Goal: Information Seeking & Learning: Learn about a topic

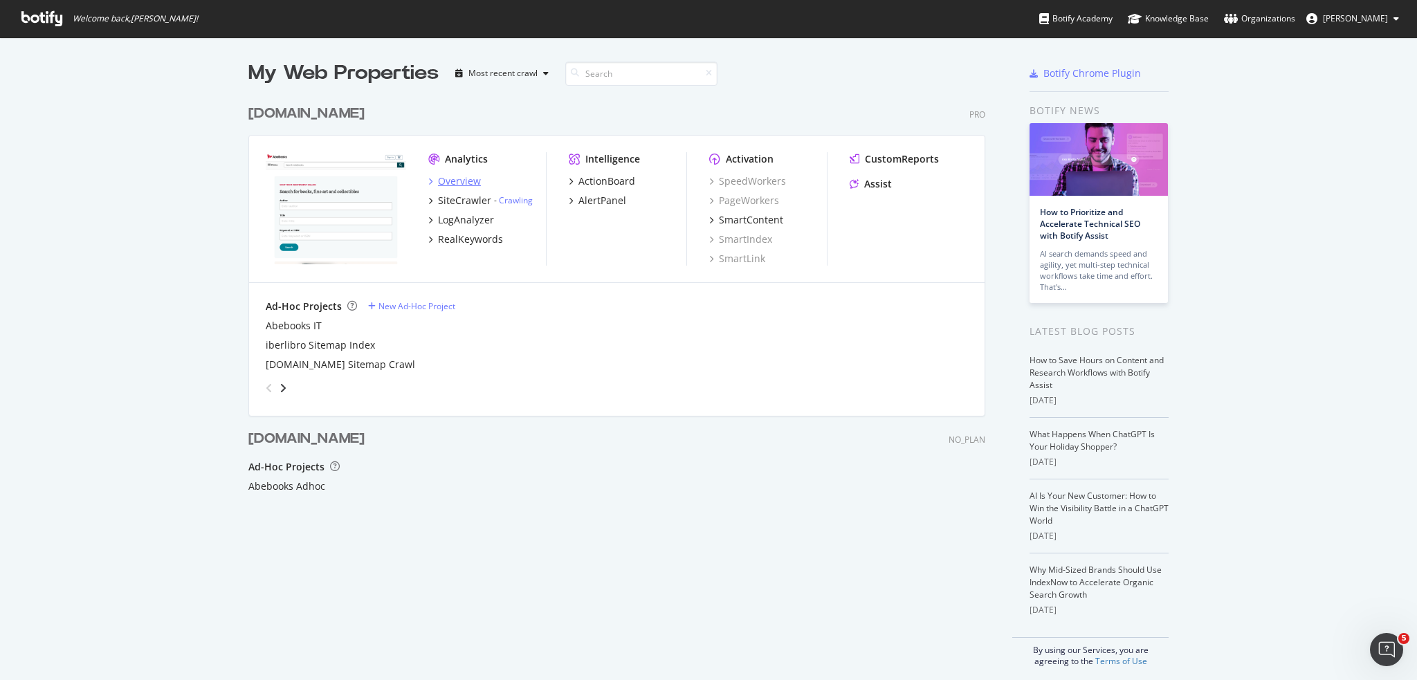
click at [450, 183] on div "Overview" at bounding box center [459, 181] width 43 height 14
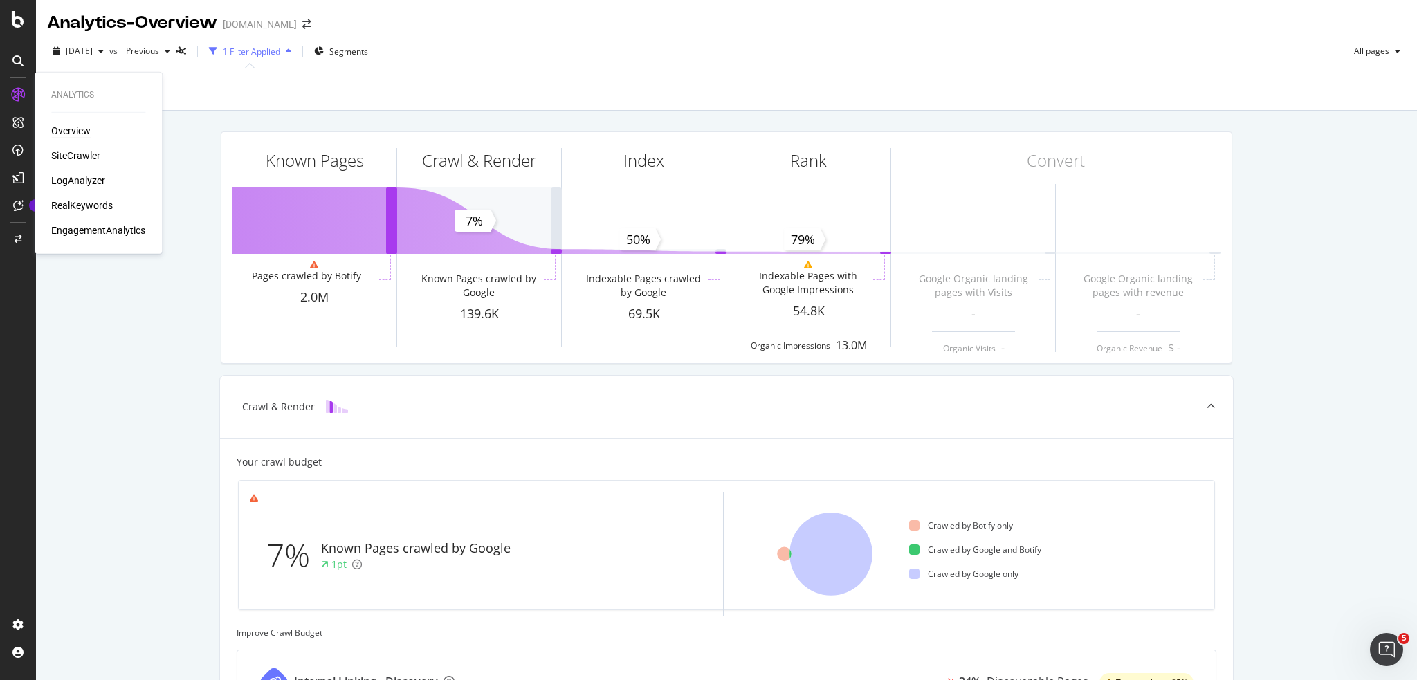
click at [80, 203] on div "RealKeywords" at bounding box center [82, 206] width 62 height 14
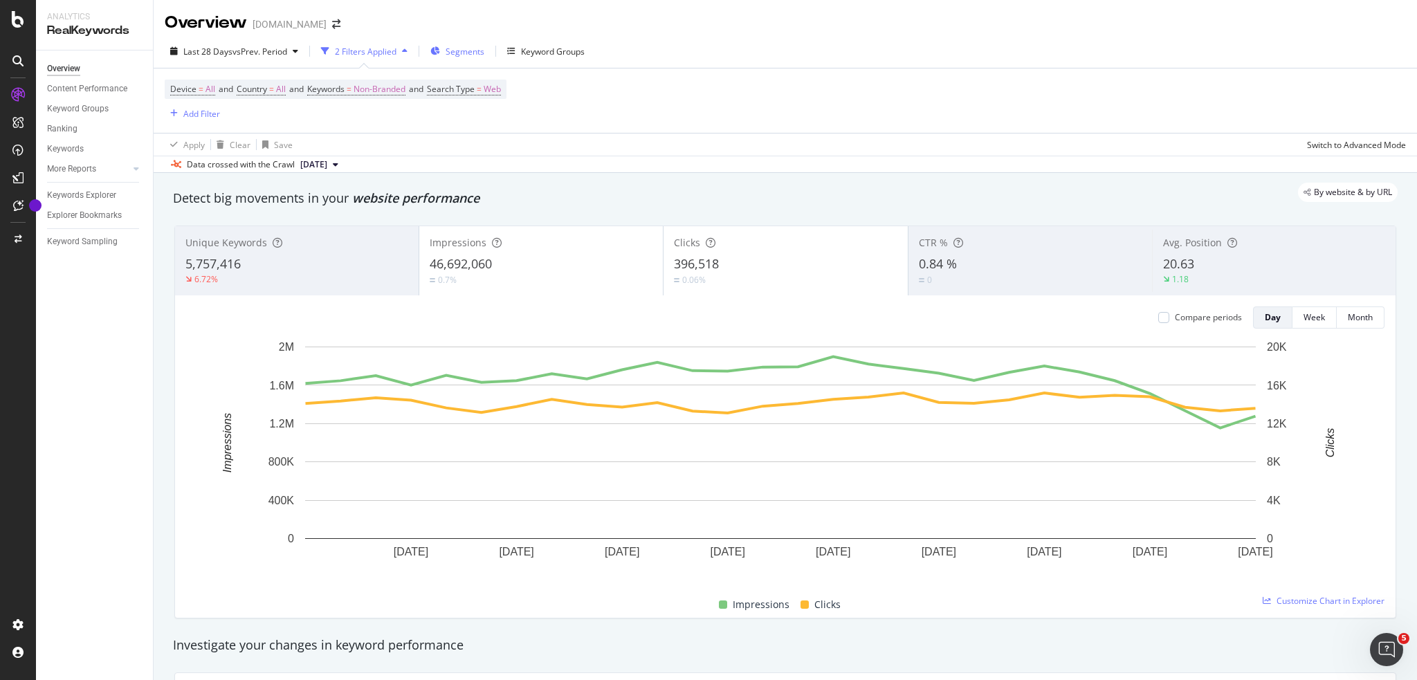
click at [482, 55] on span "Segments" at bounding box center [465, 52] width 39 height 12
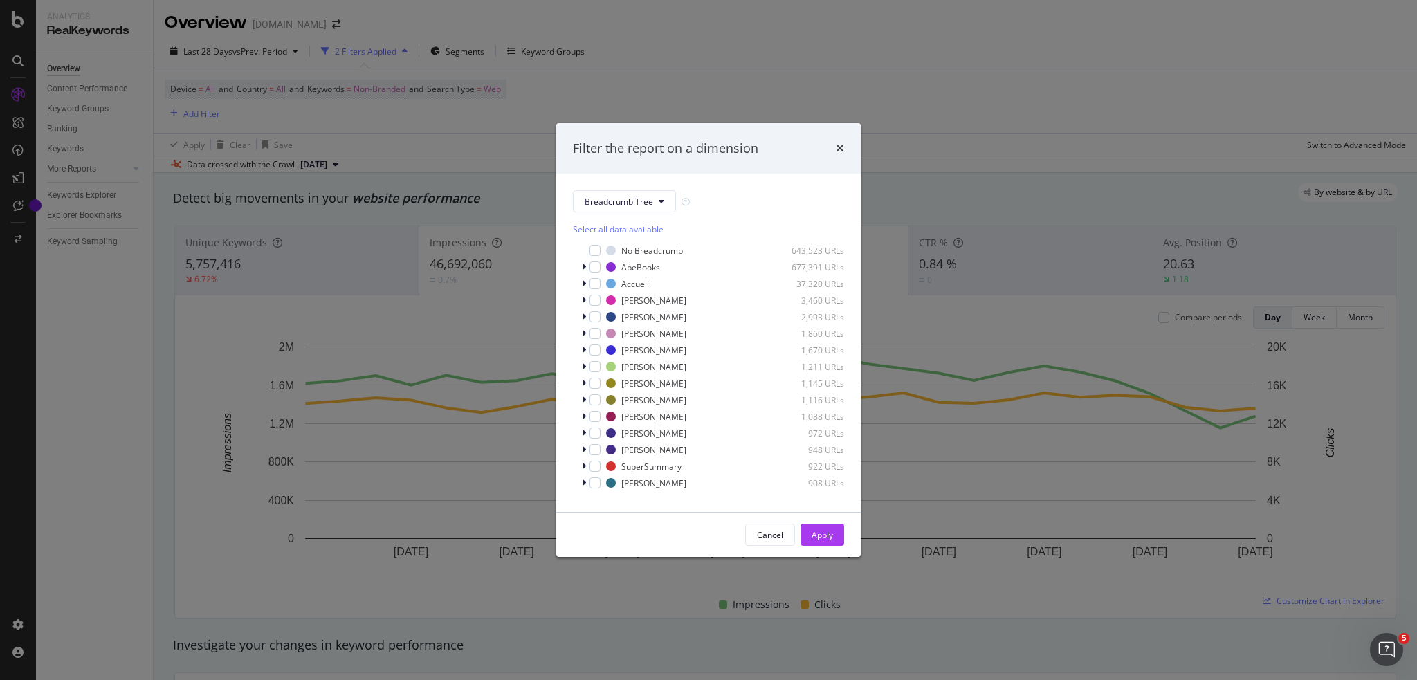
scroll to position [11, 0]
click at [635, 489] on span "Show 15 more" at bounding box center [609, 490] width 51 height 12
click at [775, 538] on div "Cancel" at bounding box center [770, 535] width 26 height 12
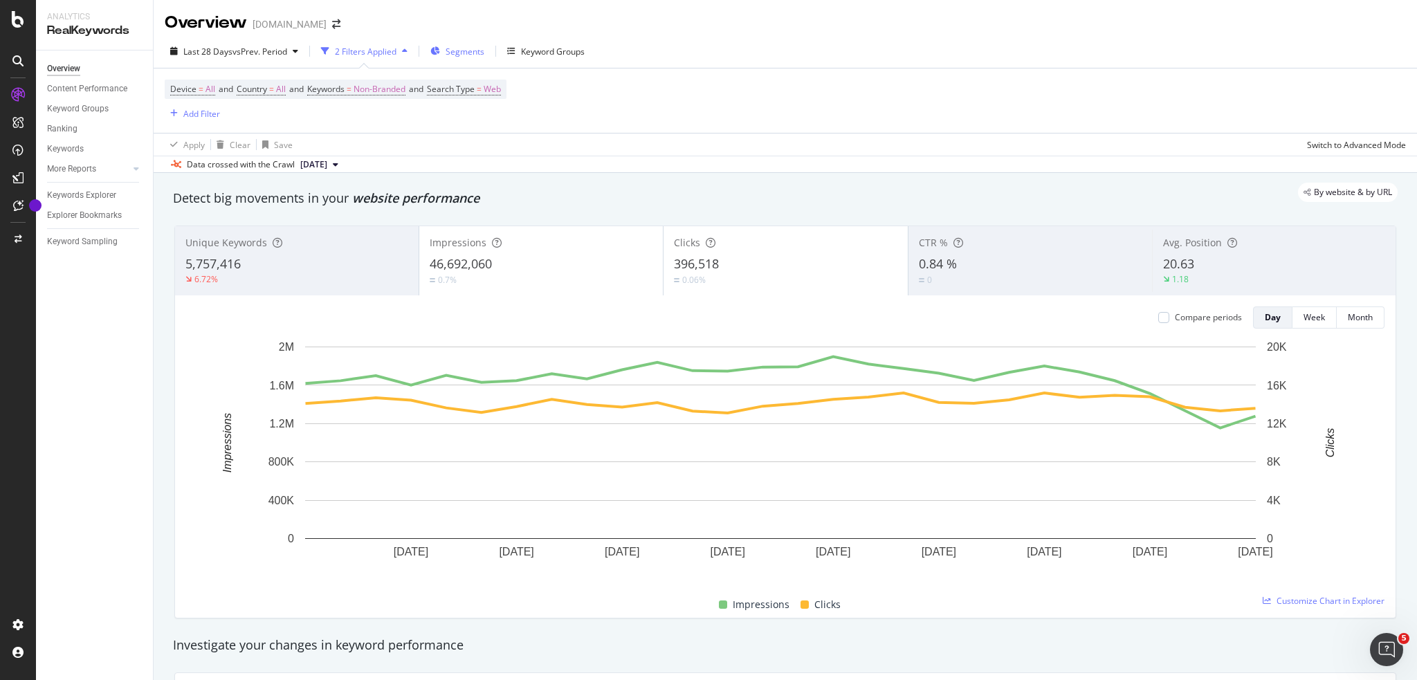
click at [457, 56] on span "Segments" at bounding box center [465, 52] width 39 height 12
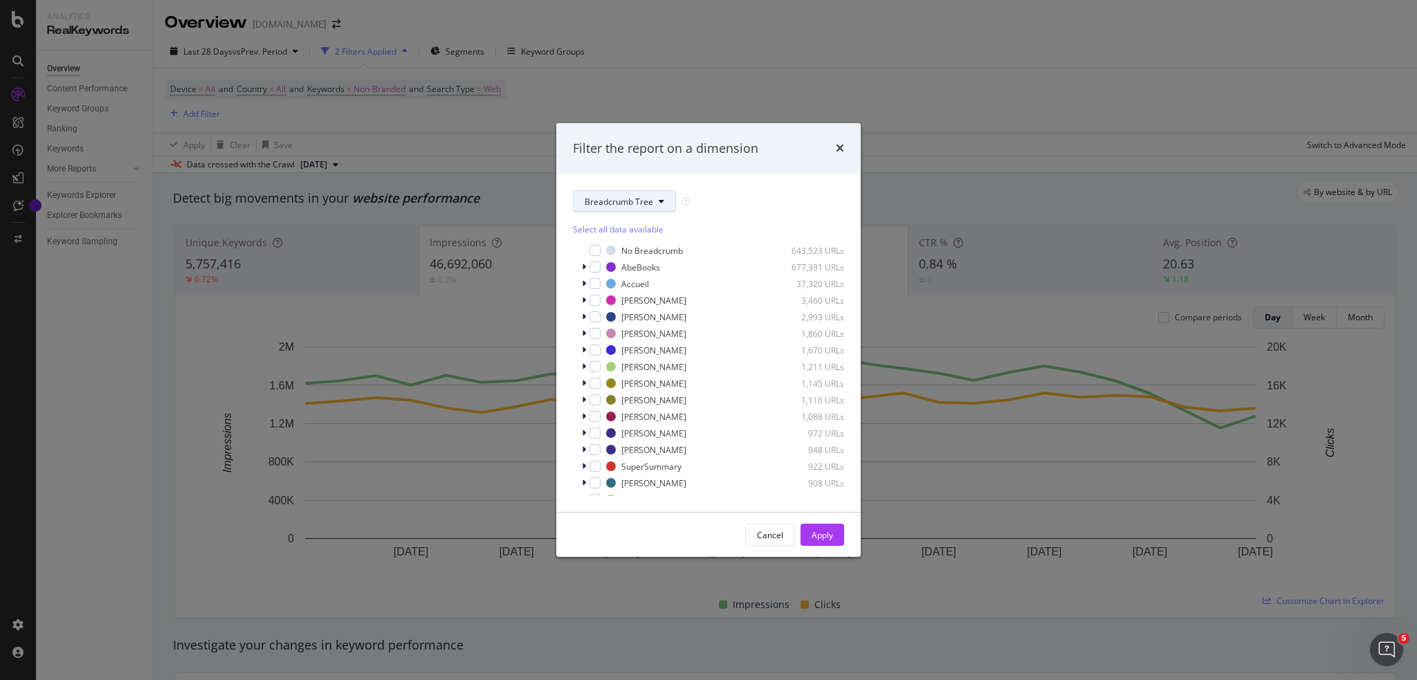
click at [653, 208] on button "Breadcrumb Tree" at bounding box center [624, 201] width 103 height 22
click at [636, 250] on span "pagetype" at bounding box center [629, 251] width 89 height 12
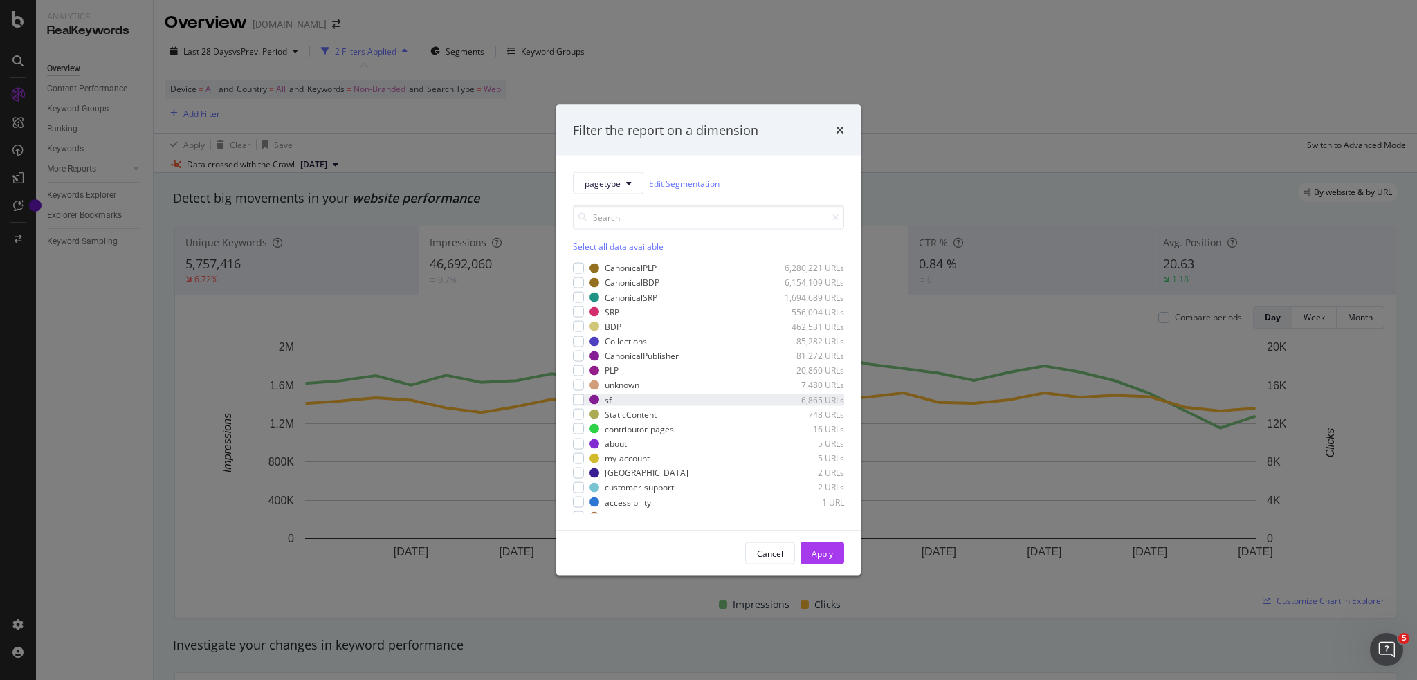
click at [584, 402] on div "sf 6,865 URLs" at bounding box center [708, 400] width 271 height 12
click at [827, 552] on div "Apply" at bounding box center [821, 553] width 21 height 12
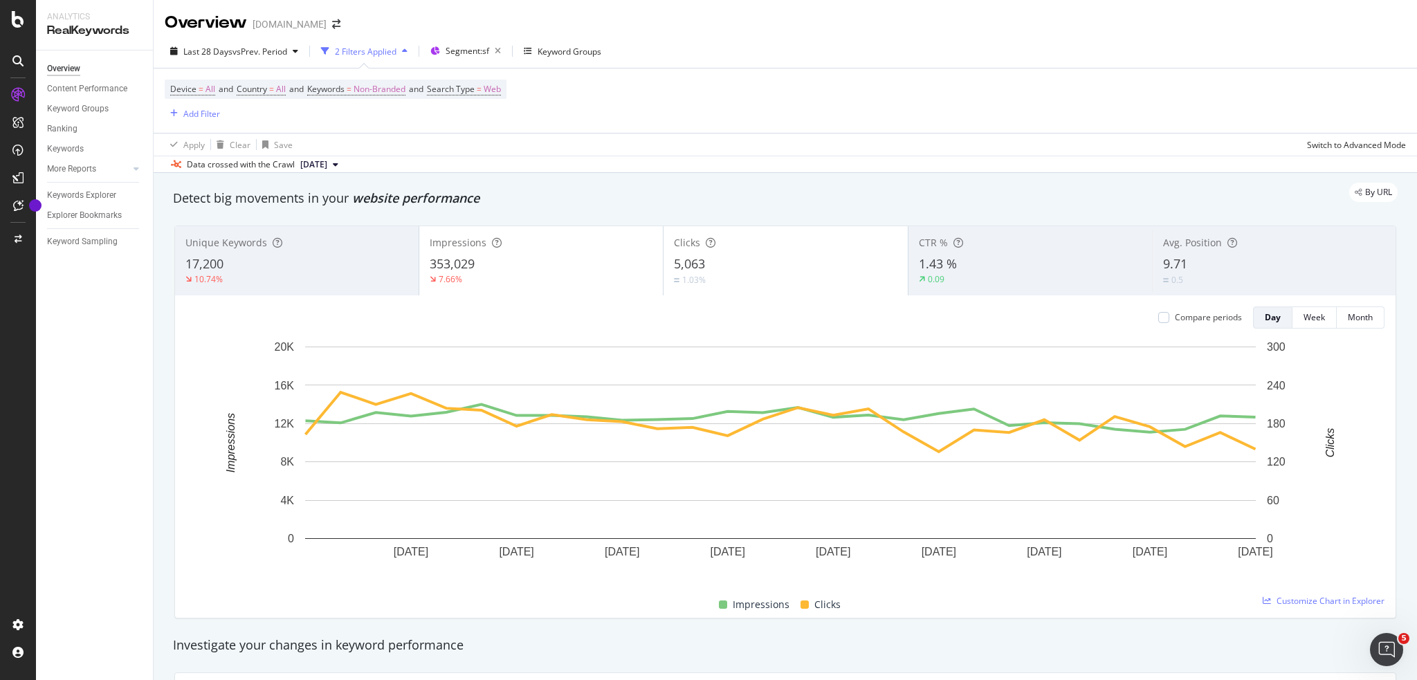
click at [596, 129] on div "Device = All and Country = All and Keywords = Non-Branded and Search Type = Web…" at bounding box center [785, 100] width 1241 height 64
click at [77, 88] on div "Content Performance" at bounding box center [87, 89] width 80 height 15
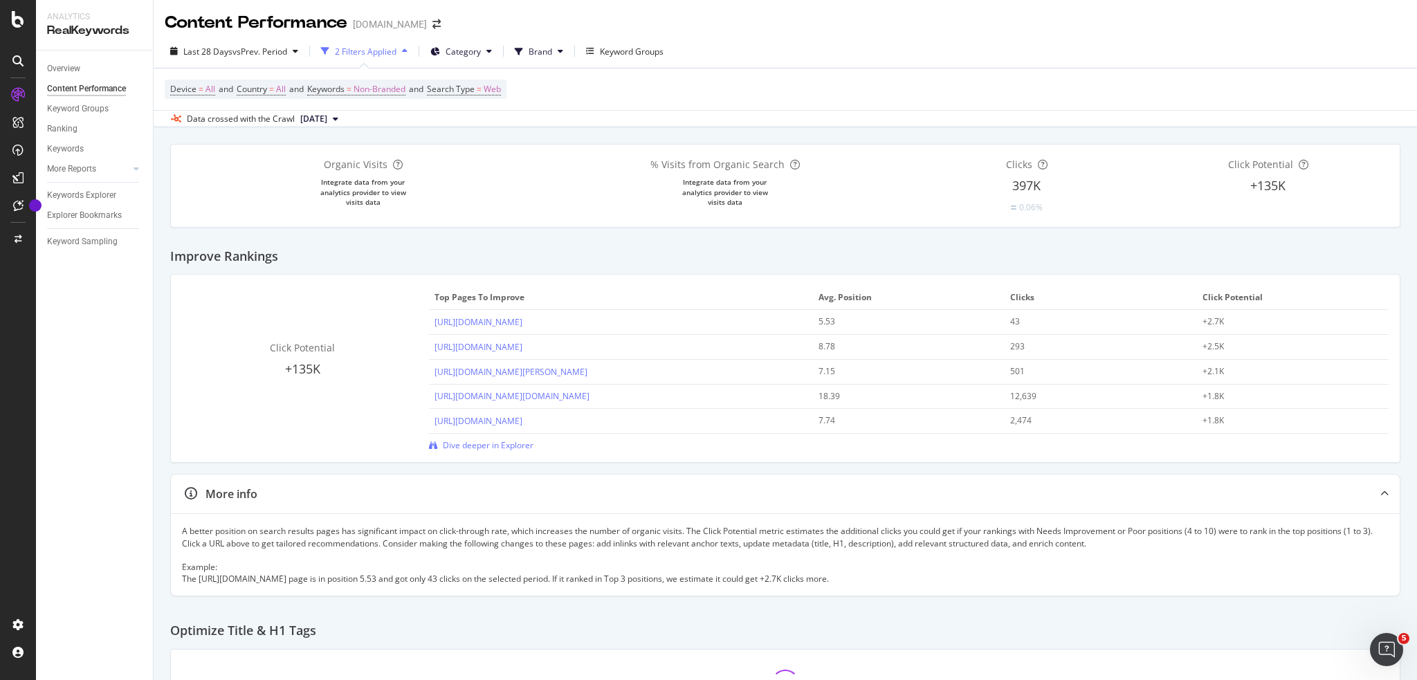
click at [104, 475] on div "Overview Content Performance Keyword Groups Ranking Keywords More Reports Count…" at bounding box center [94, 365] width 117 height 630
click at [75, 68] on div "Overview" at bounding box center [63, 69] width 33 height 15
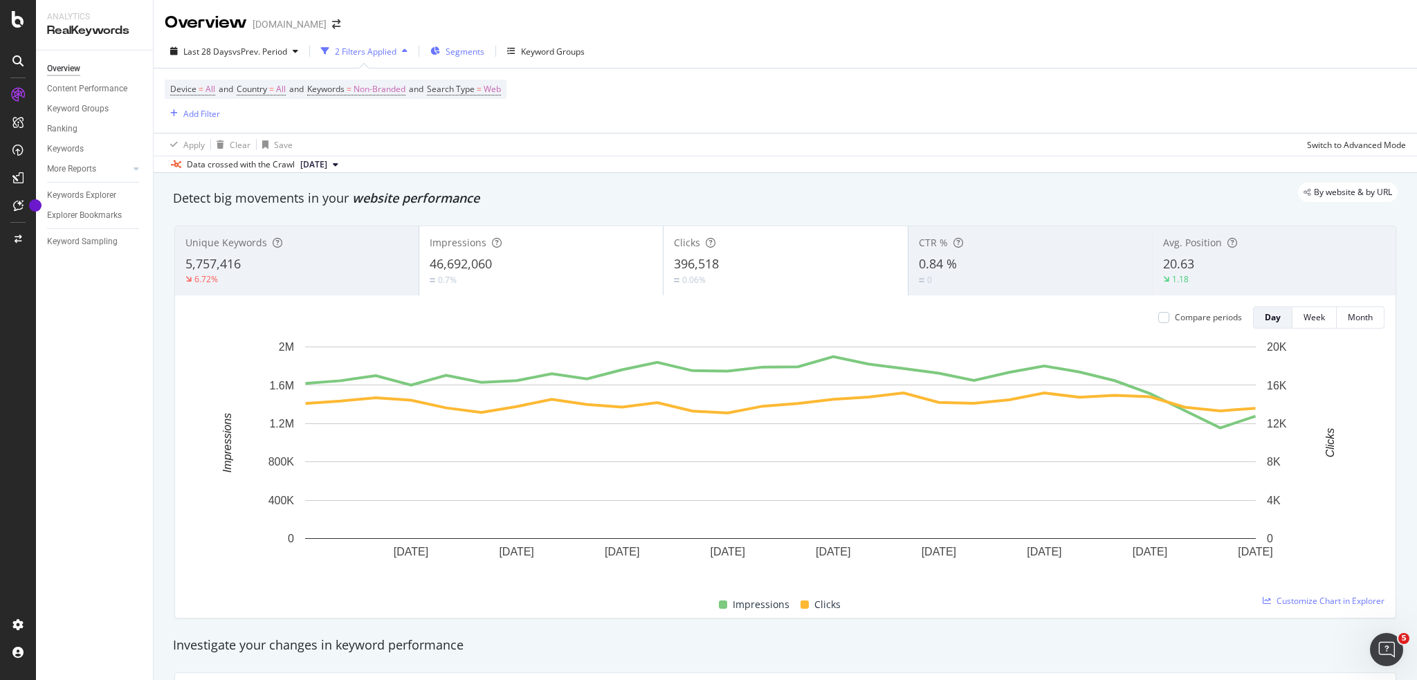
click at [461, 57] on div "Segments" at bounding box center [457, 51] width 54 height 21
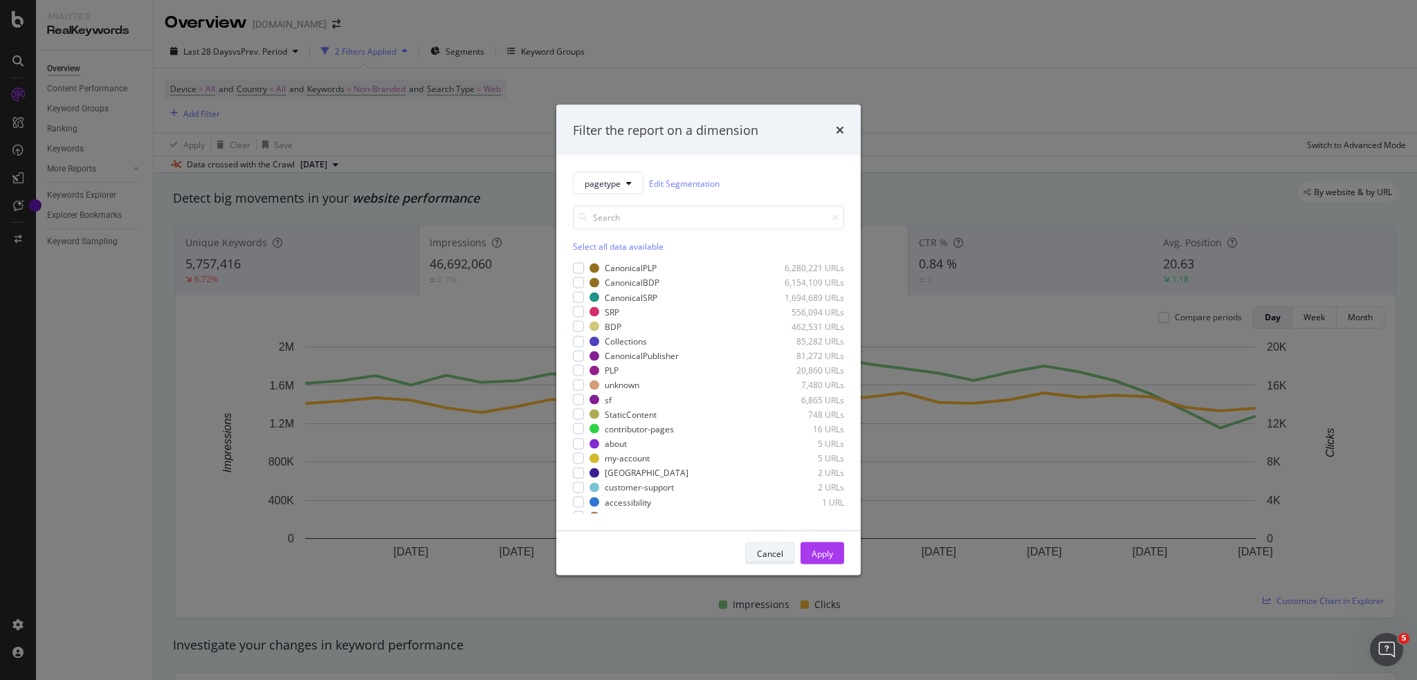
click at [767, 549] on div "Cancel" at bounding box center [770, 553] width 26 height 12
